Goal: Task Accomplishment & Management: Manage account settings

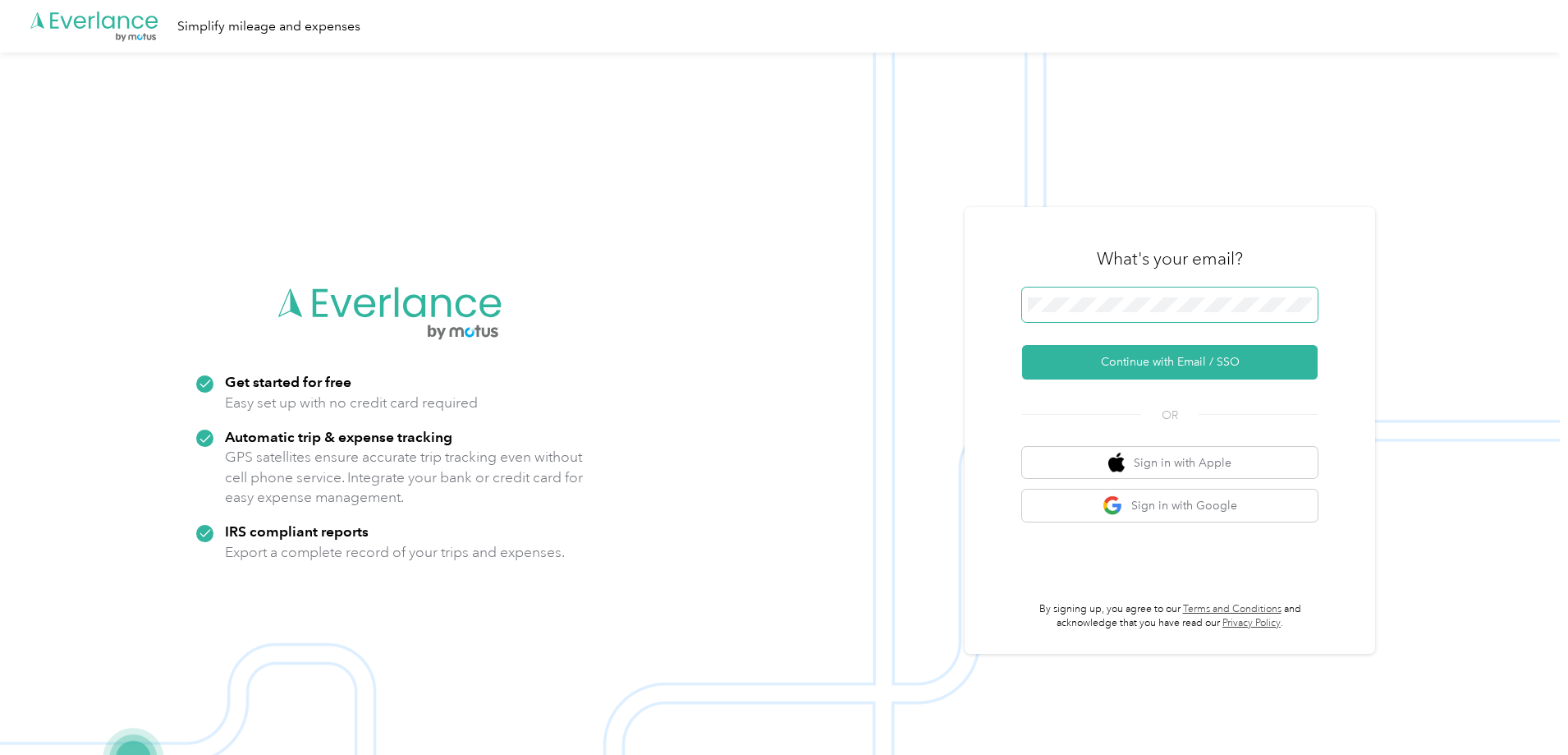
click at [1022, 345] on button "Continue with Email / SSO" at bounding box center [1169, 362] width 295 height 35
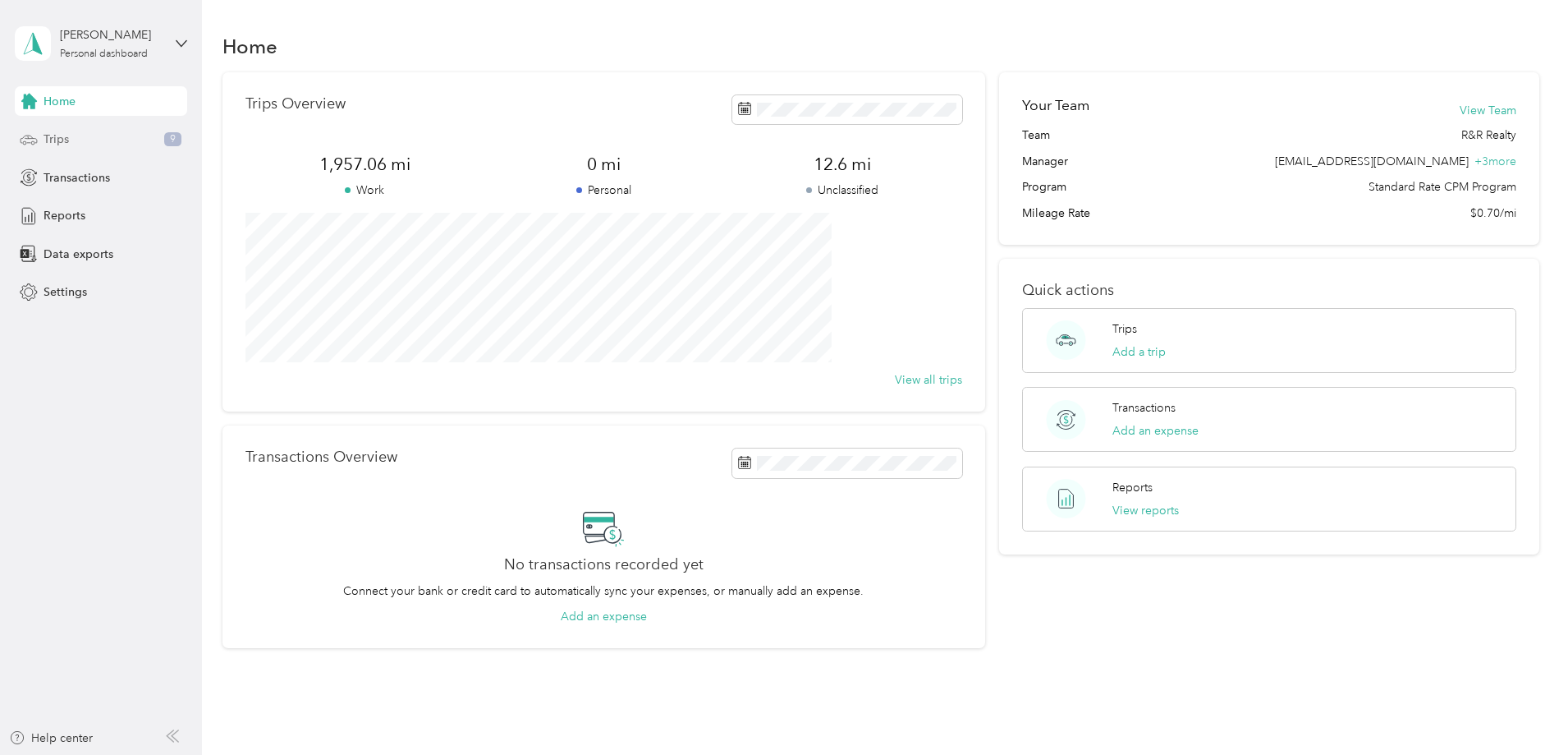
click at [100, 143] on div "Trips 9" at bounding box center [101, 140] width 173 height 30
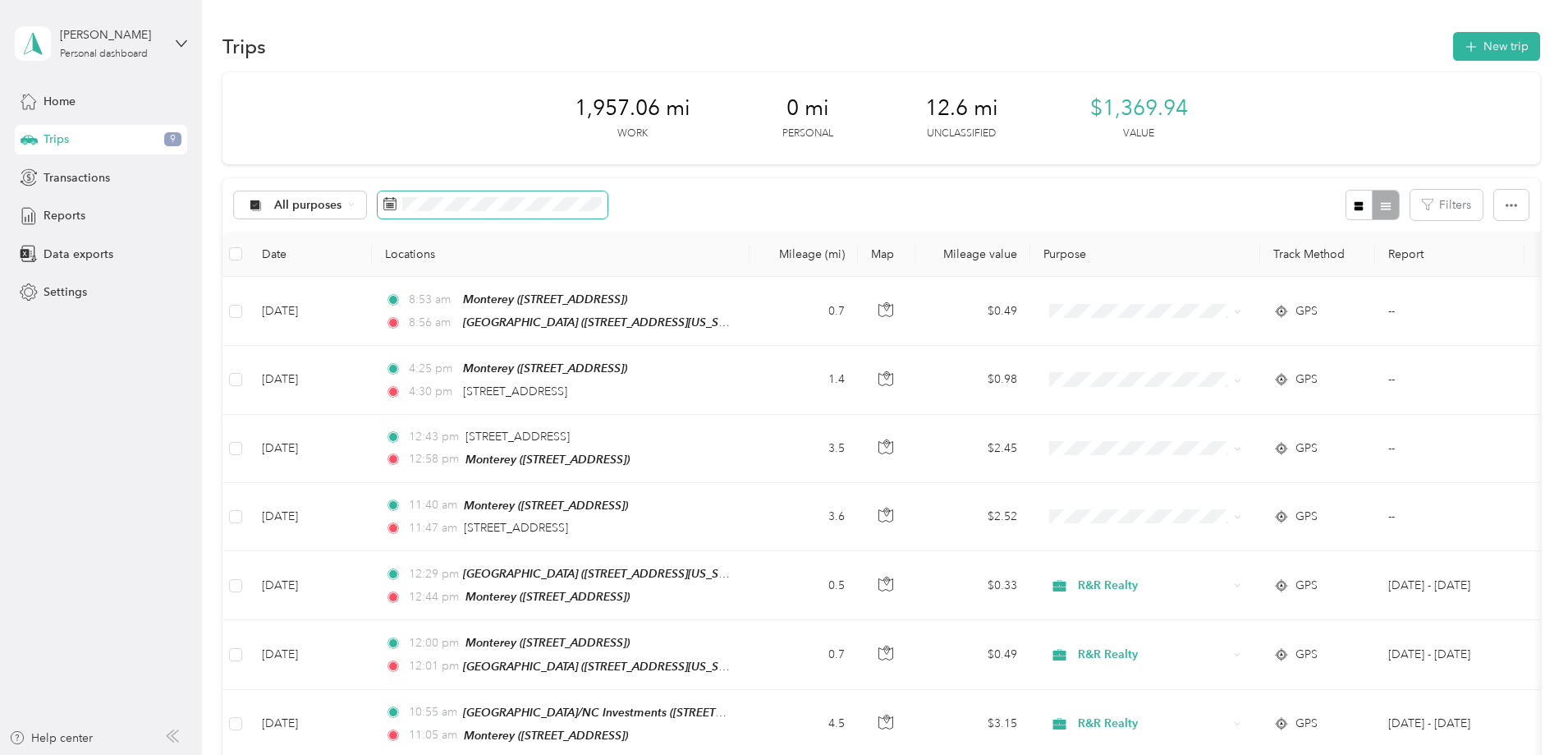
click at [608, 212] on span at bounding box center [493, 205] width 230 height 28
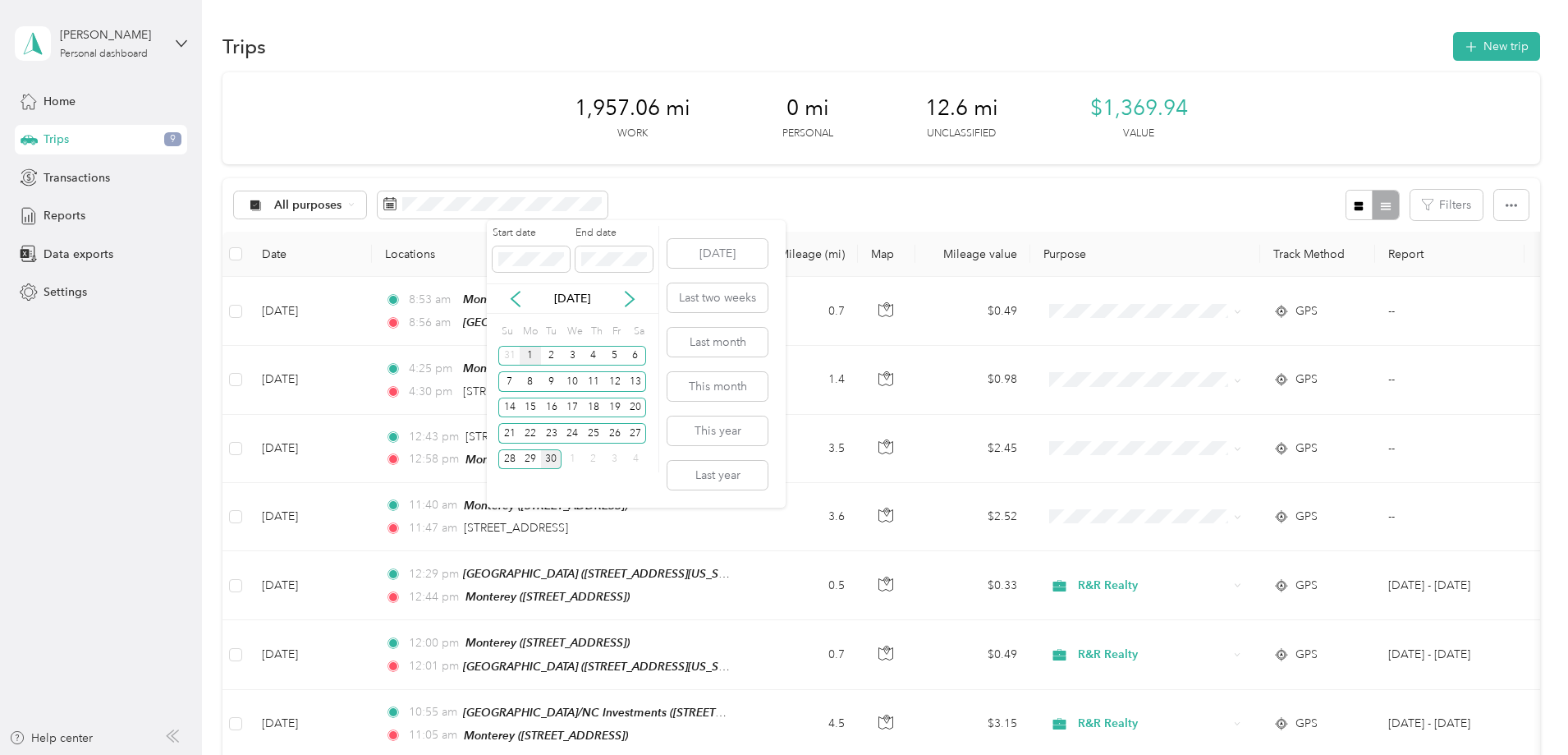
click at [535, 356] on div "1" at bounding box center [531, 356] width 21 height 21
click at [550, 457] on div "30" at bounding box center [551, 459] width 21 height 21
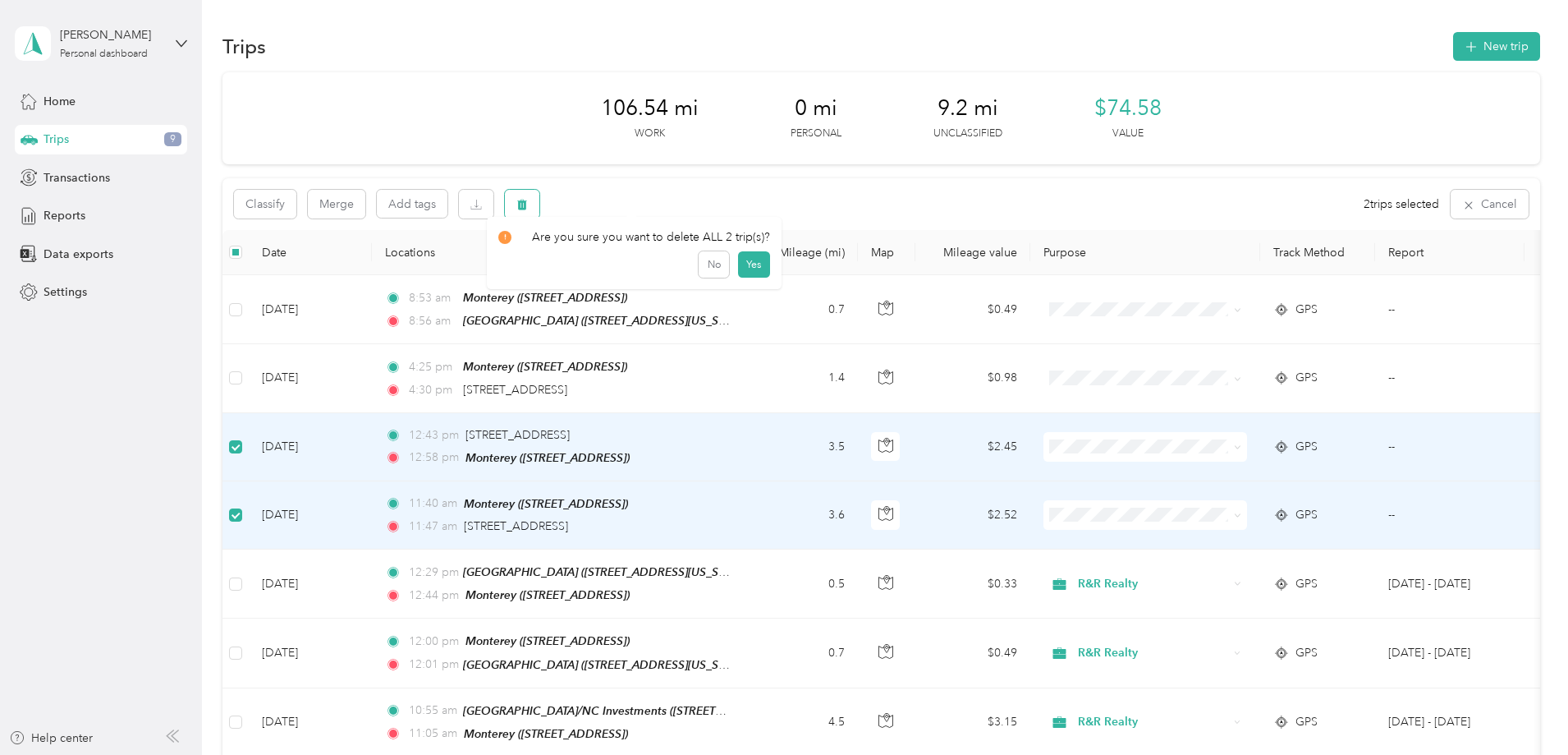
click at [527, 205] on icon "button" at bounding box center [522, 204] width 12 height 12
click at [743, 272] on button "Yes" at bounding box center [754, 273] width 32 height 26
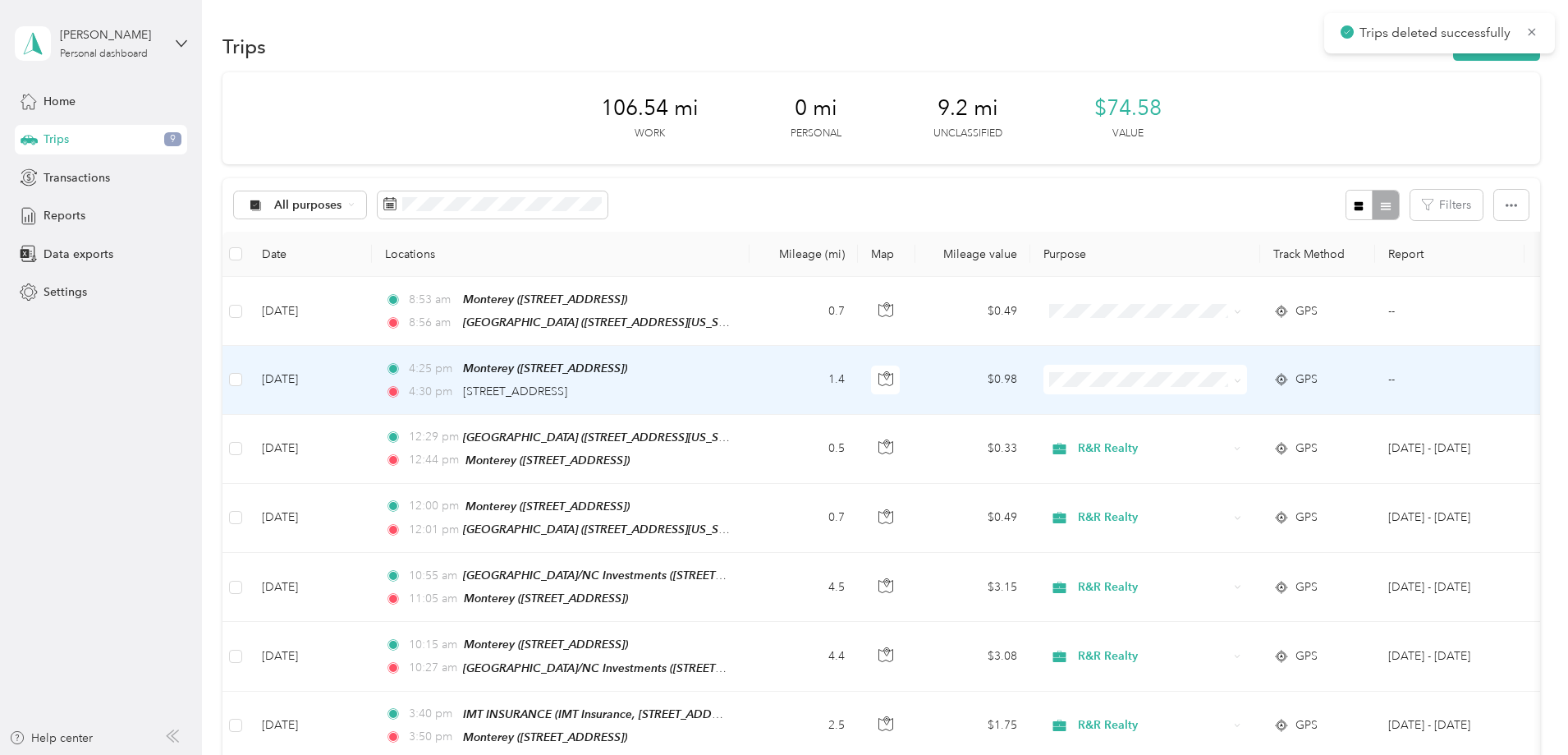
click at [858, 393] on td "1.4" at bounding box center [803, 380] width 108 height 68
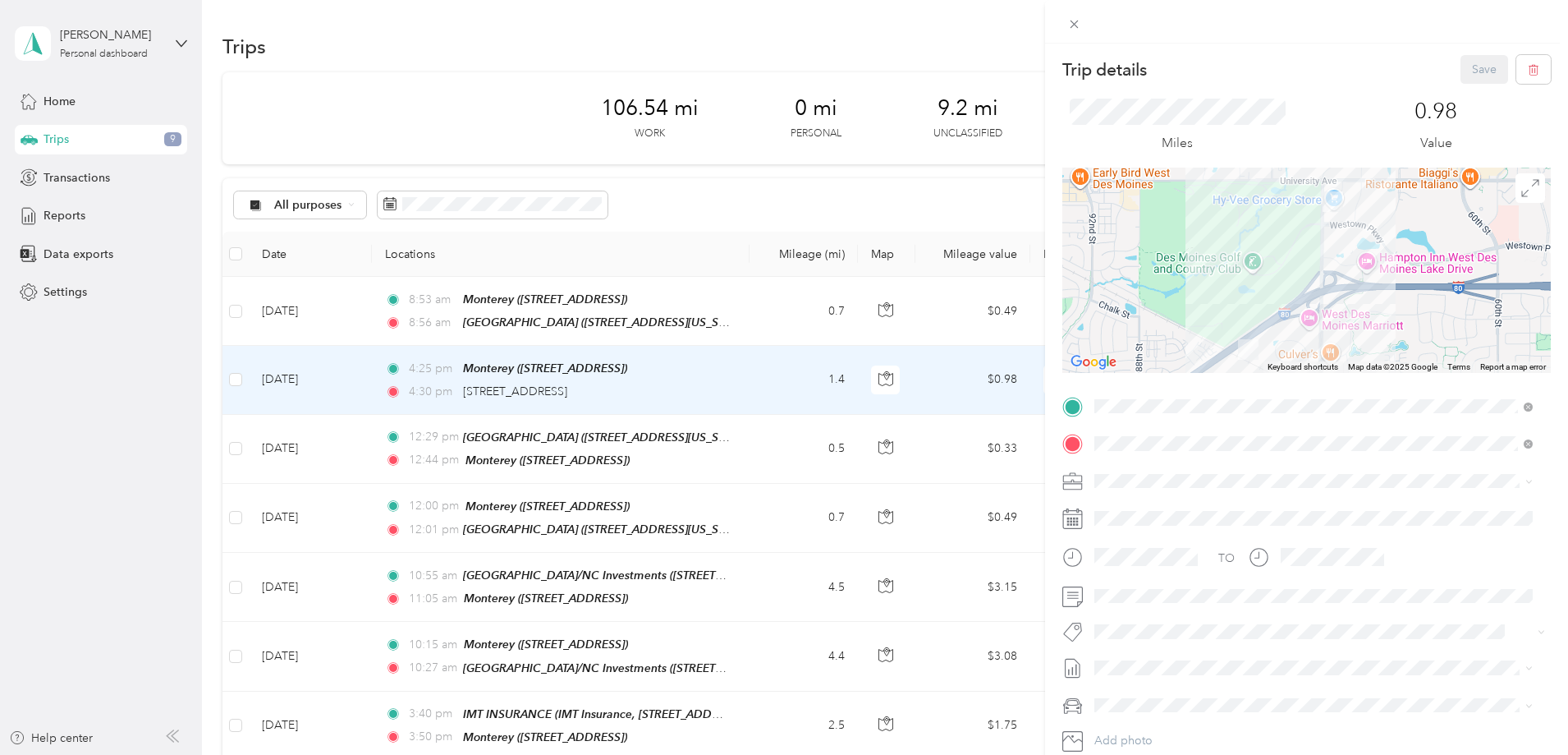
drag, startPoint x: 1293, startPoint y: 241, endPoint x: 1362, endPoint y: 337, distance: 118.2
click at [1362, 337] on div at bounding box center [1306, 270] width 489 height 205
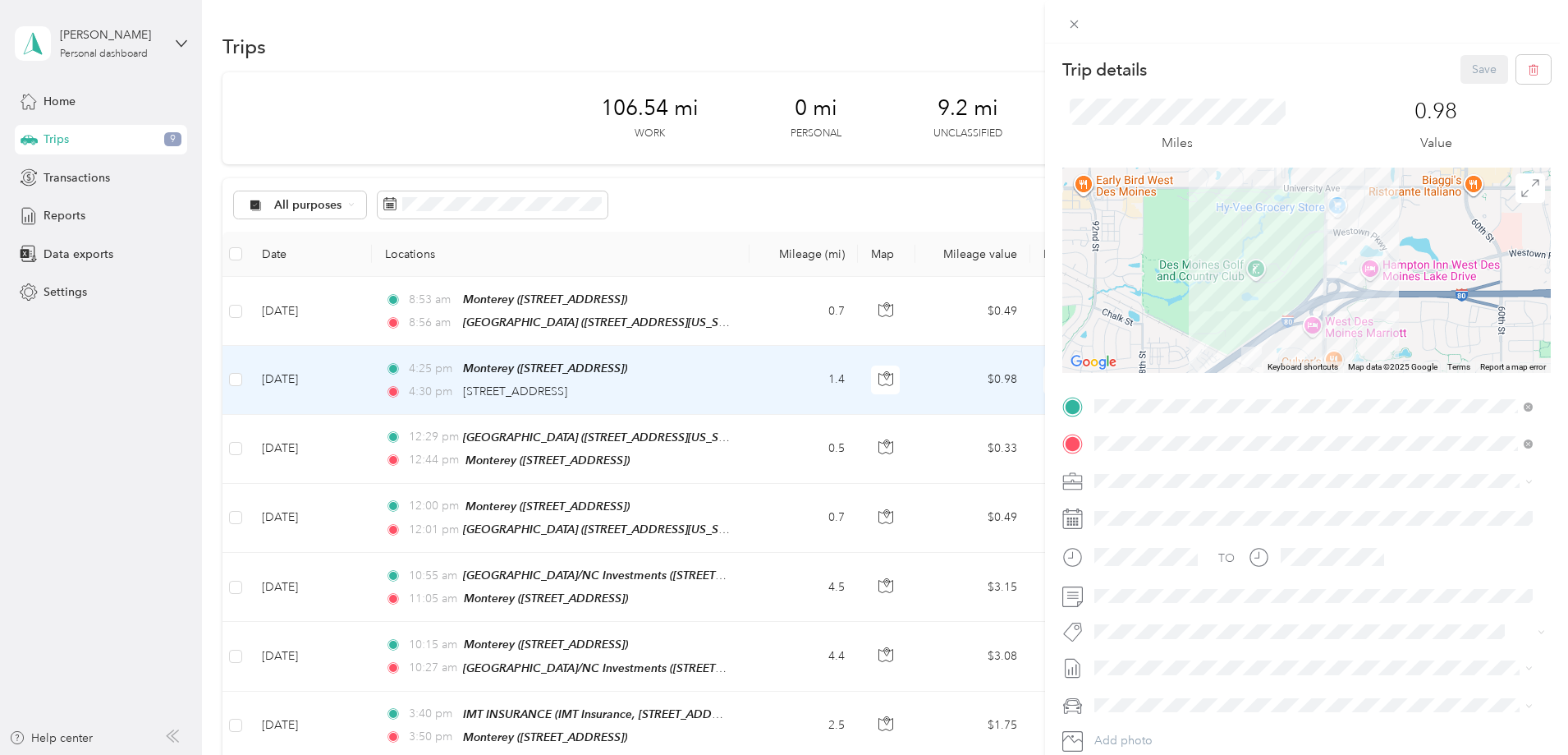
click at [239, 360] on div "Trip details Save This trip cannot be edited because it is either under review,…" at bounding box center [784, 377] width 1568 height 755
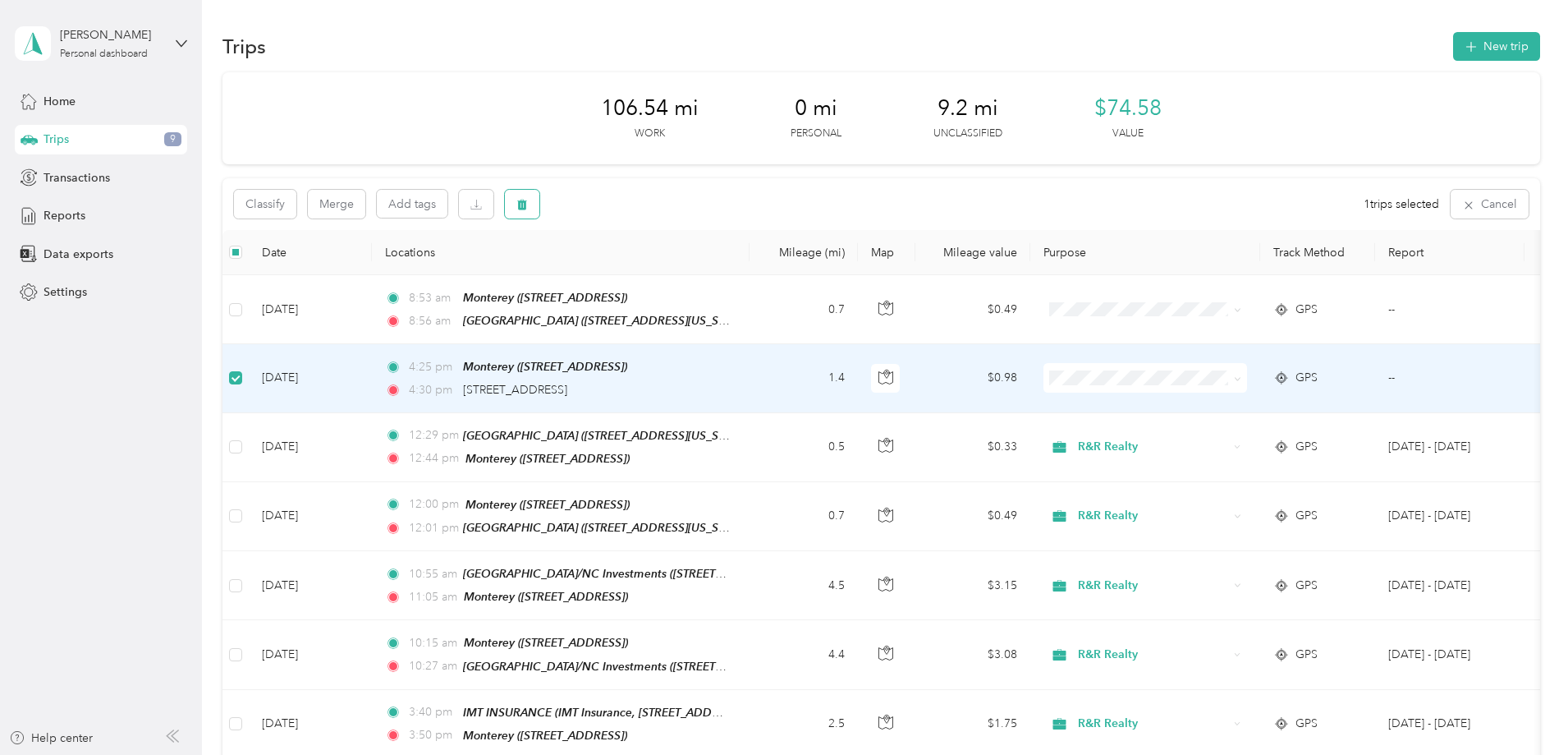
click at [539, 202] on button "button" at bounding box center [522, 203] width 35 height 29
click at [741, 268] on button "Yes" at bounding box center [754, 273] width 32 height 26
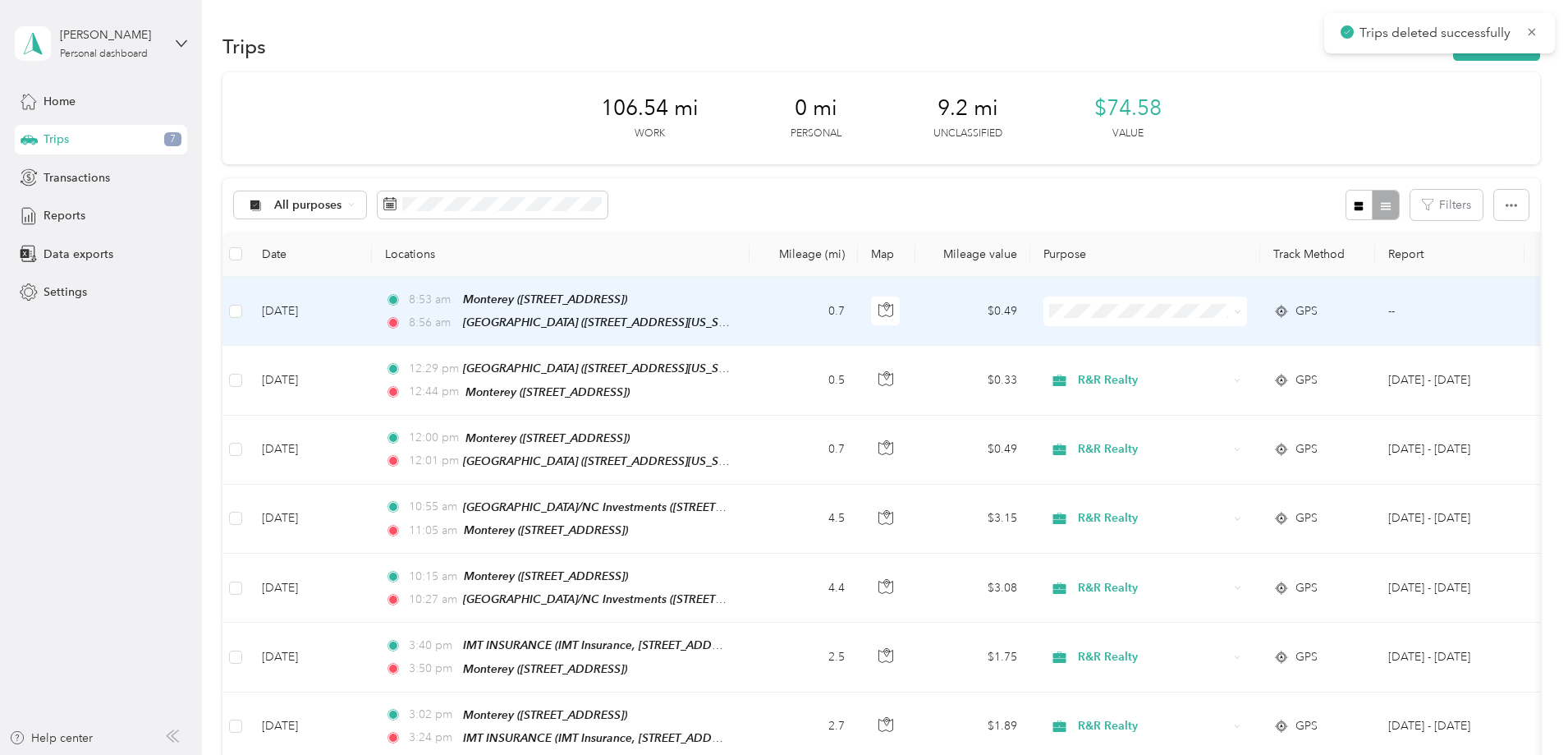
click at [1222, 337] on span "R&R Realty" at bounding box center [1270, 336] width 152 height 17
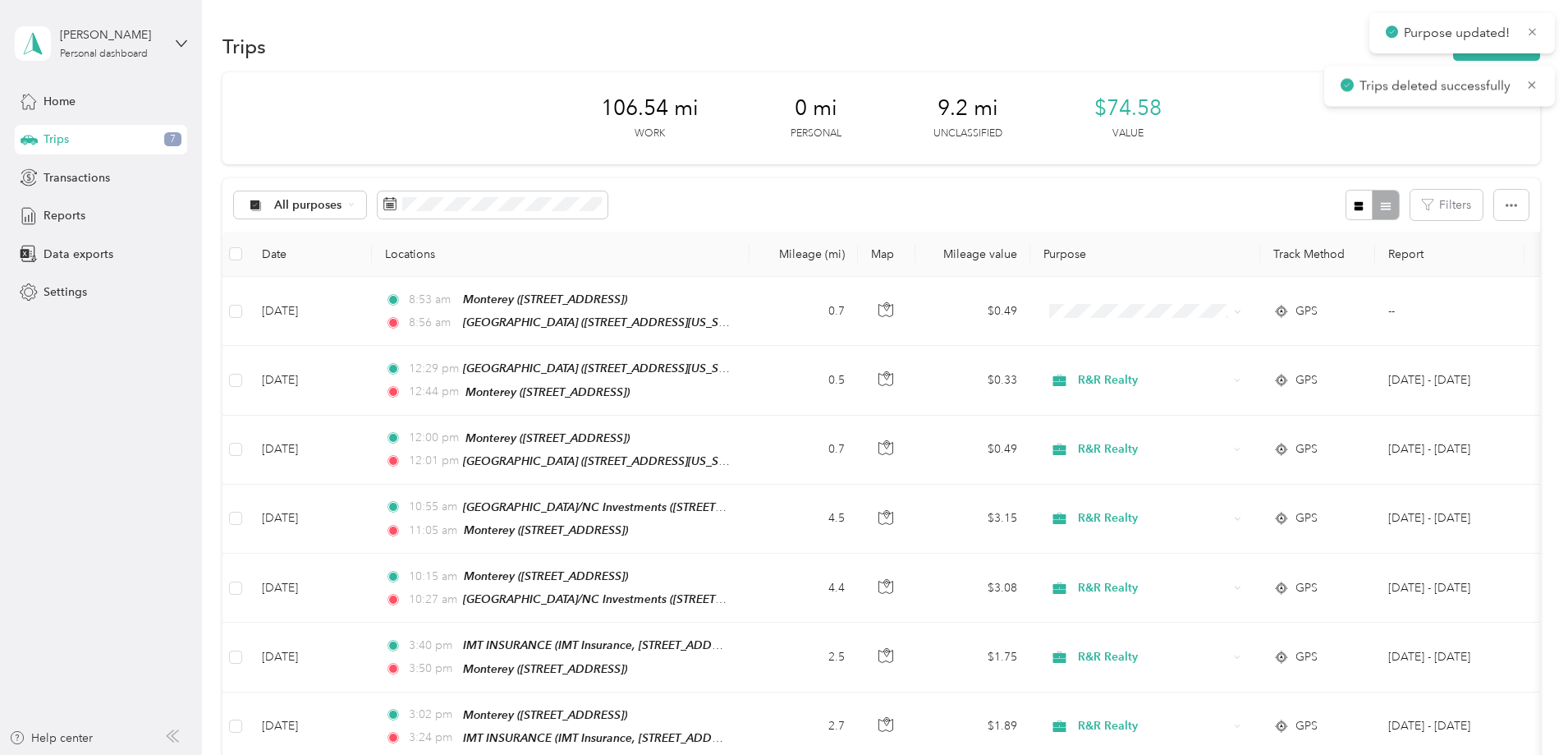
click at [106, 213] on div "Reports" at bounding box center [101, 216] width 173 height 30
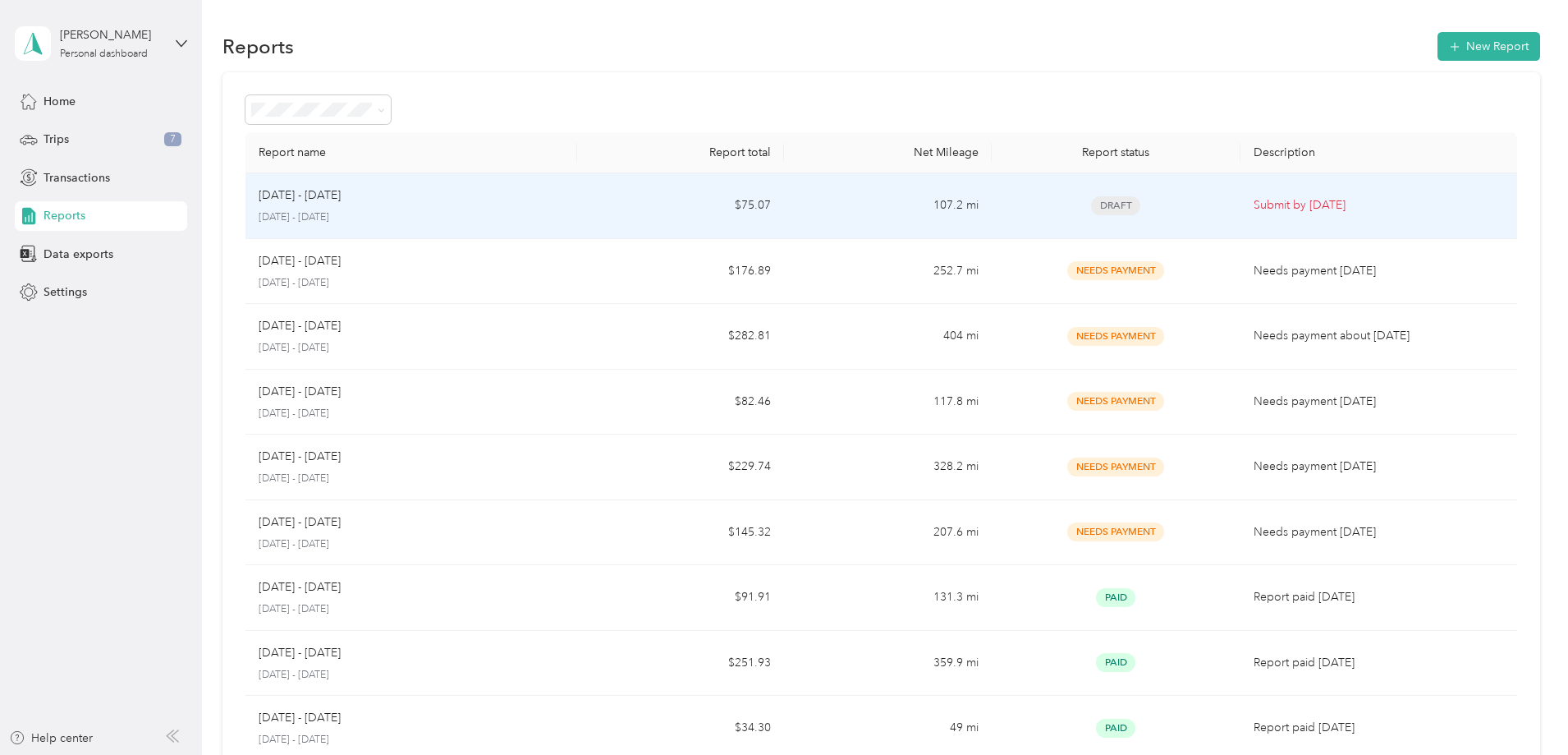
click at [577, 225] on td "[DATE] - [DATE] [DATE] - [DATE]" at bounding box center [411, 206] width 331 height 65
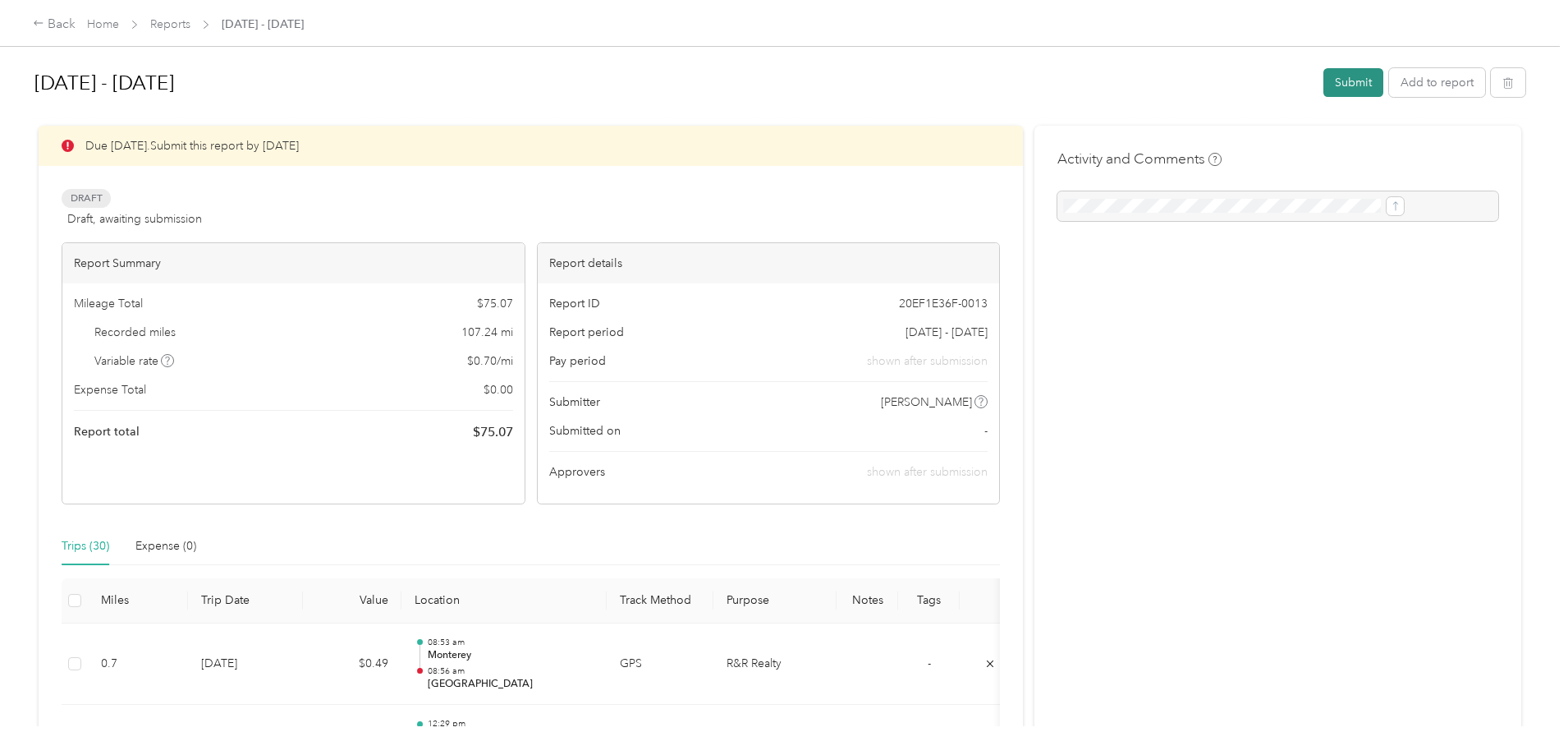
click at [1323, 74] on button "Submit" at bounding box center [1353, 82] width 60 height 29
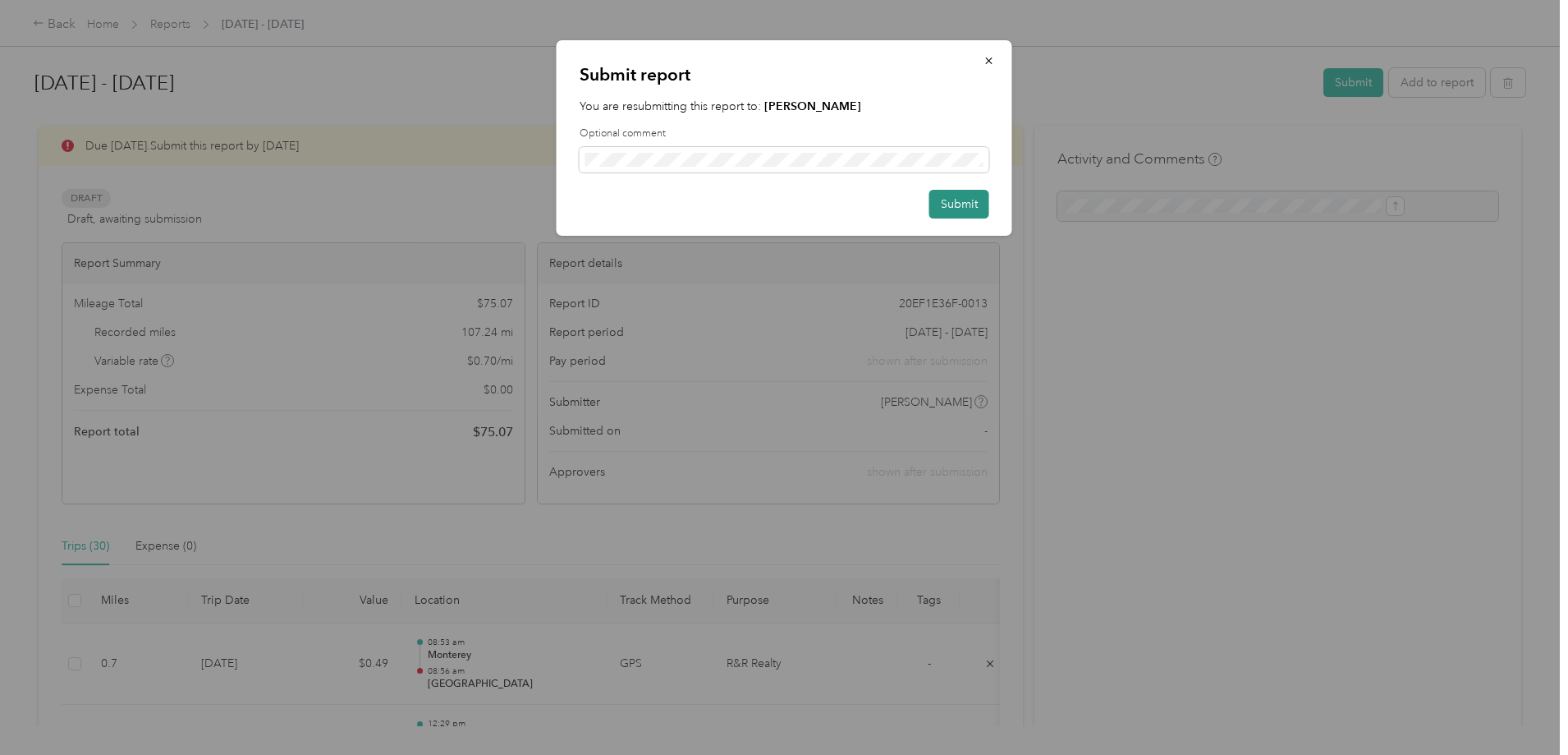
click at [979, 204] on button "Submit" at bounding box center [959, 203] width 60 height 29
